Goal: Entertainment & Leisure: Consume media (video, audio)

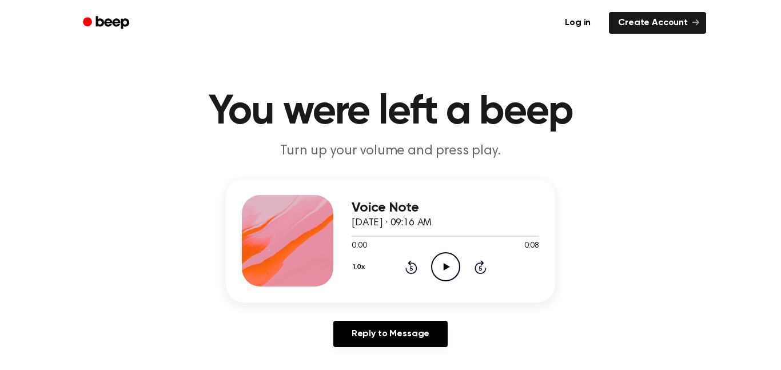
click at [440, 268] on icon "Play Audio" at bounding box center [445, 266] width 29 height 29
click at [446, 270] on icon "Play Audio" at bounding box center [445, 266] width 29 height 29
click at [446, 268] on icon at bounding box center [445, 266] width 5 height 7
click at [455, 261] on icon "Play Audio" at bounding box center [445, 266] width 29 height 29
click at [441, 264] on icon "Play Audio" at bounding box center [445, 266] width 29 height 29
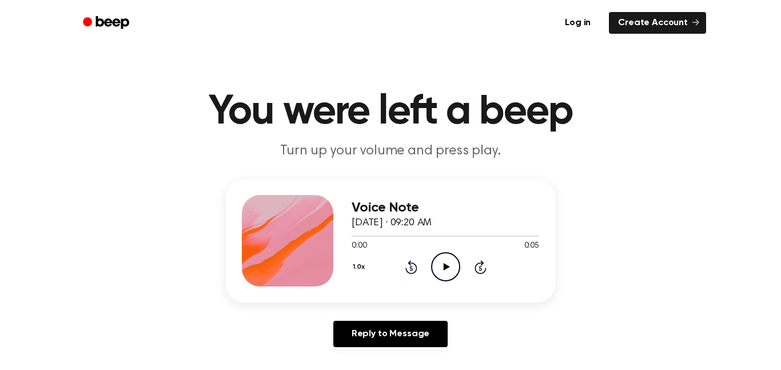
click at [446, 265] on icon "Play Audio" at bounding box center [445, 266] width 29 height 29
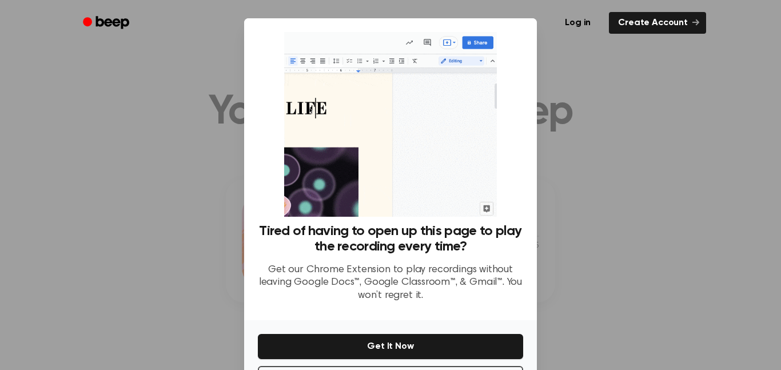
scroll to position [46, 0]
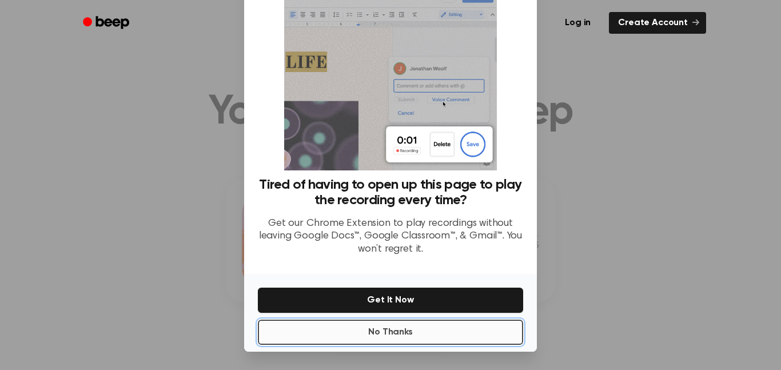
click at [399, 333] on button "No Thanks" at bounding box center [390, 332] width 265 height 25
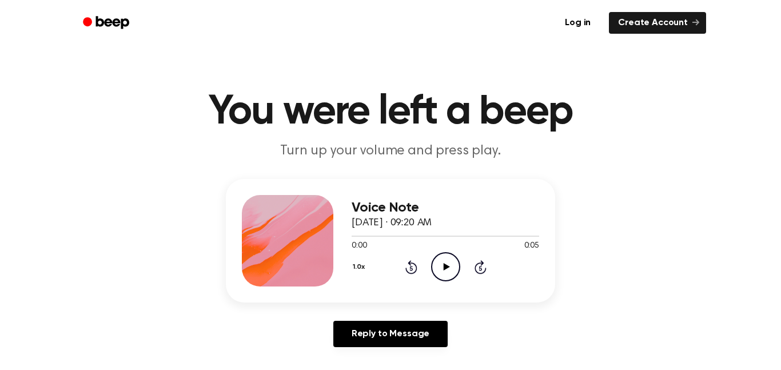
click at [450, 265] on icon "Play Audio" at bounding box center [445, 266] width 29 height 29
click at [439, 272] on icon "Play Audio" at bounding box center [445, 266] width 29 height 29
click at [448, 268] on icon at bounding box center [446, 266] width 6 height 7
click at [446, 268] on icon at bounding box center [446, 266] width 6 height 7
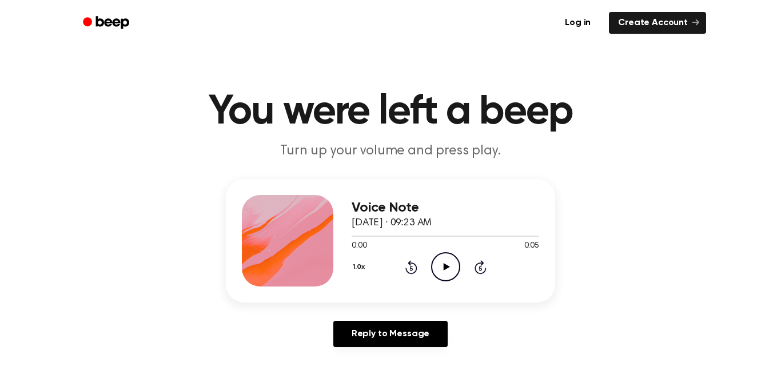
click at [440, 264] on icon "Play Audio" at bounding box center [445, 266] width 29 height 29
click at [444, 271] on icon "Play Audio" at bounding box center [445, 266] width 29 height 29
